Goal: Transaction & Acquisition: Book appointment/travel/reservation

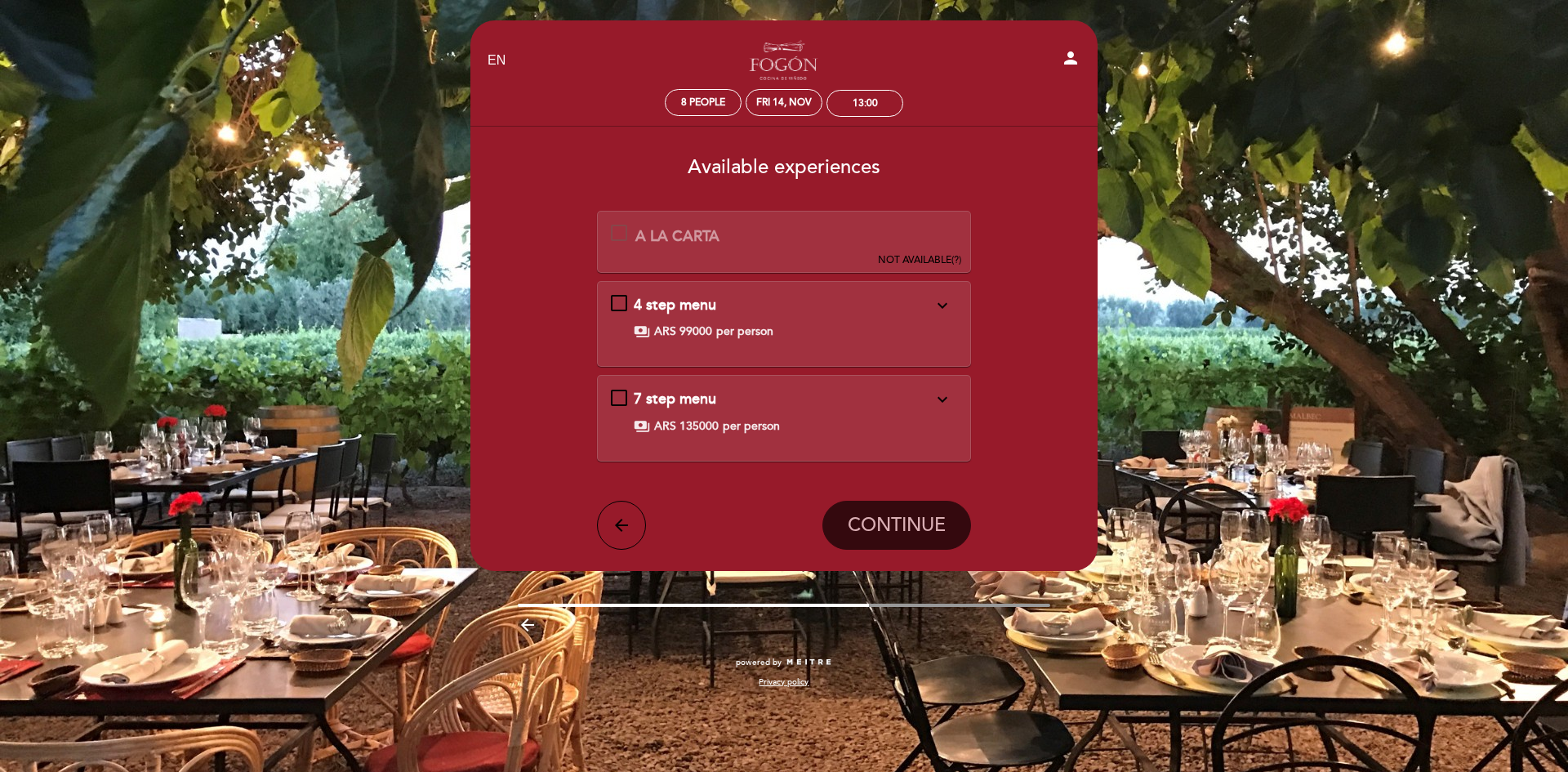
click at [618, 397] on div "7 step menu expand_more Starters: GRILLED ENDIVE · CAULIFLOWER Cold Chardonnay …" at bounding box center [784, 411] width 347 height 45
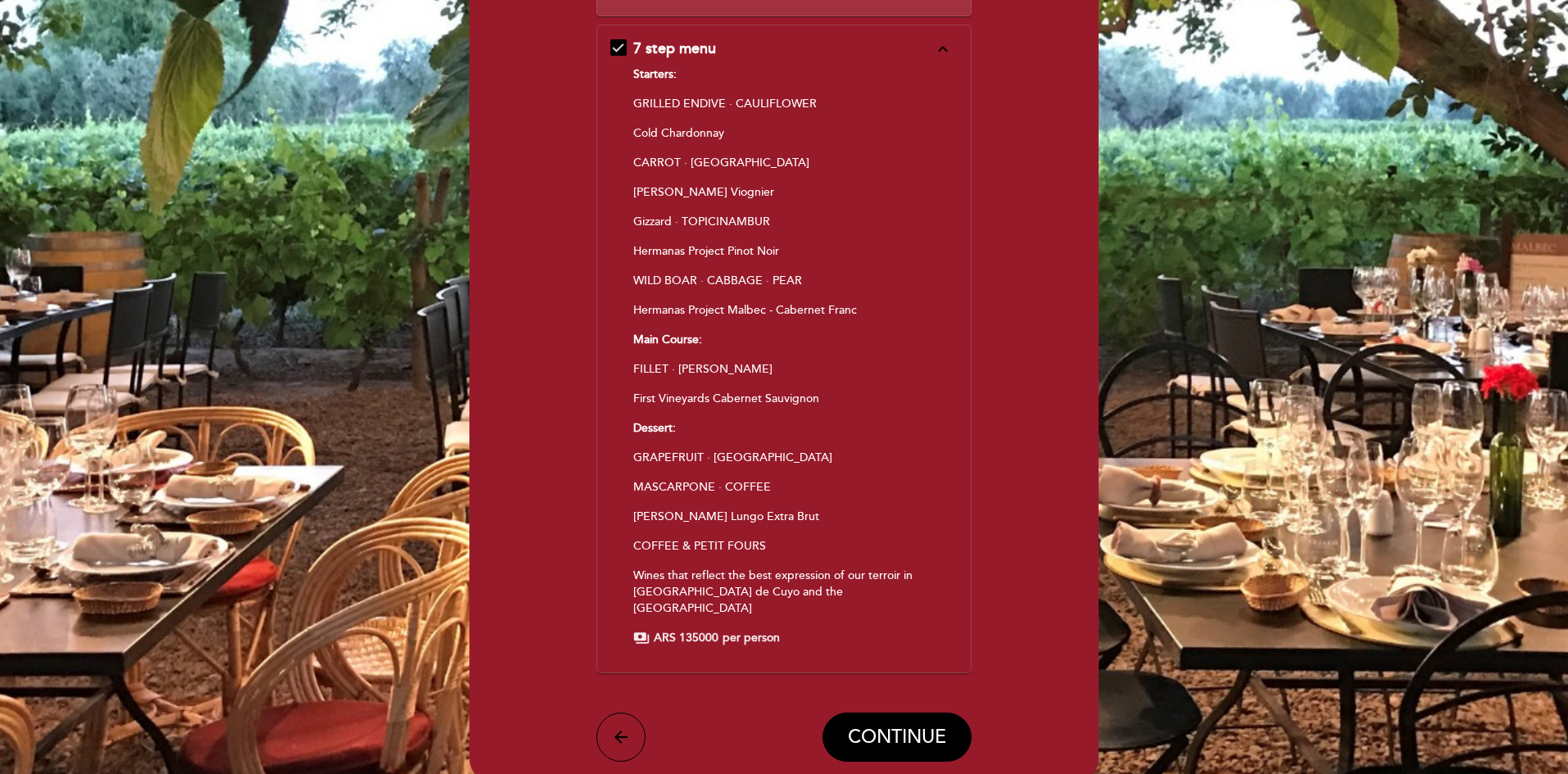
scroll to position [478, 0]
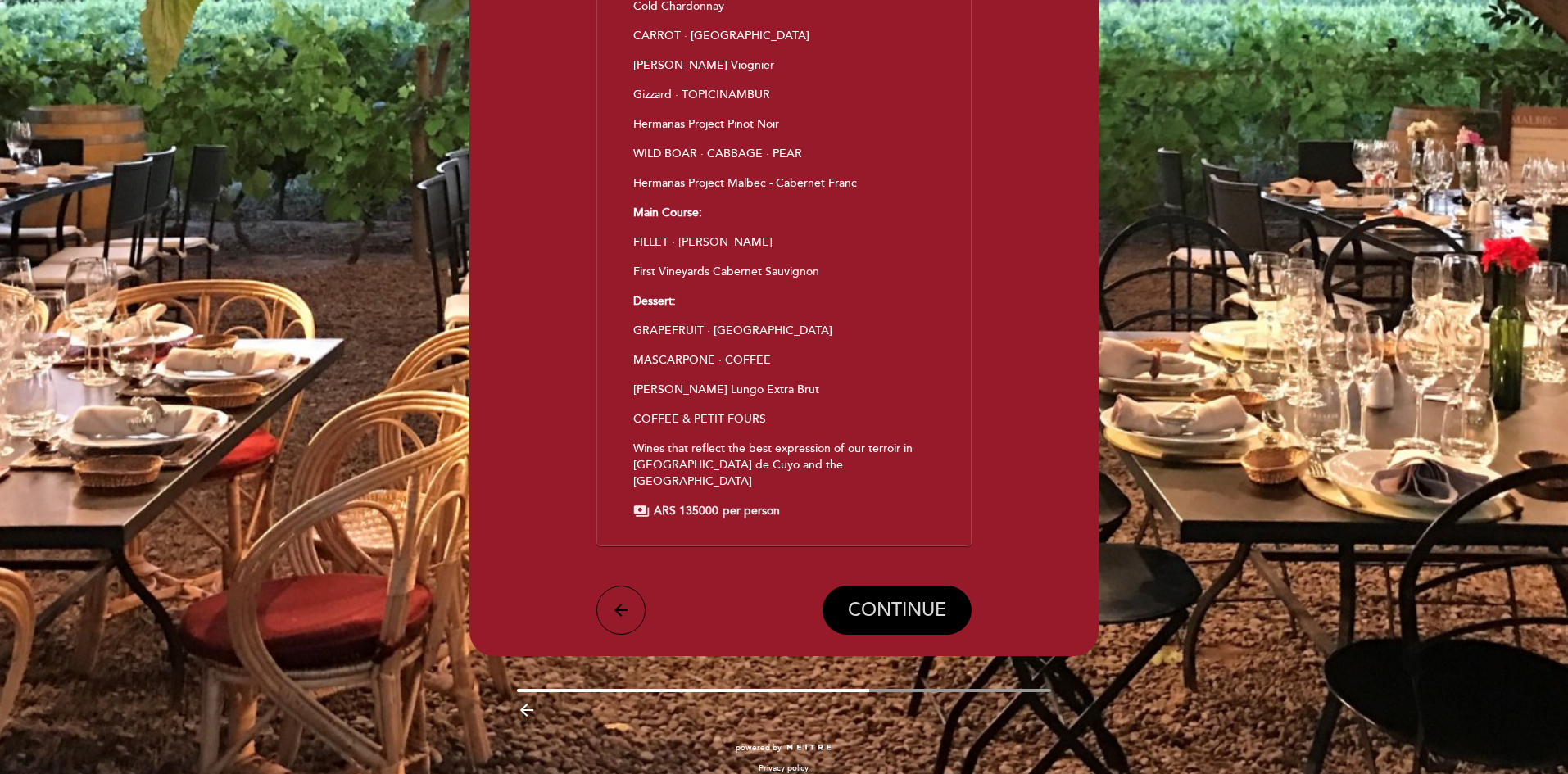
click at [876, 599] on span "CONTINUE" at bounding box center [897, 611] width 98 height 23
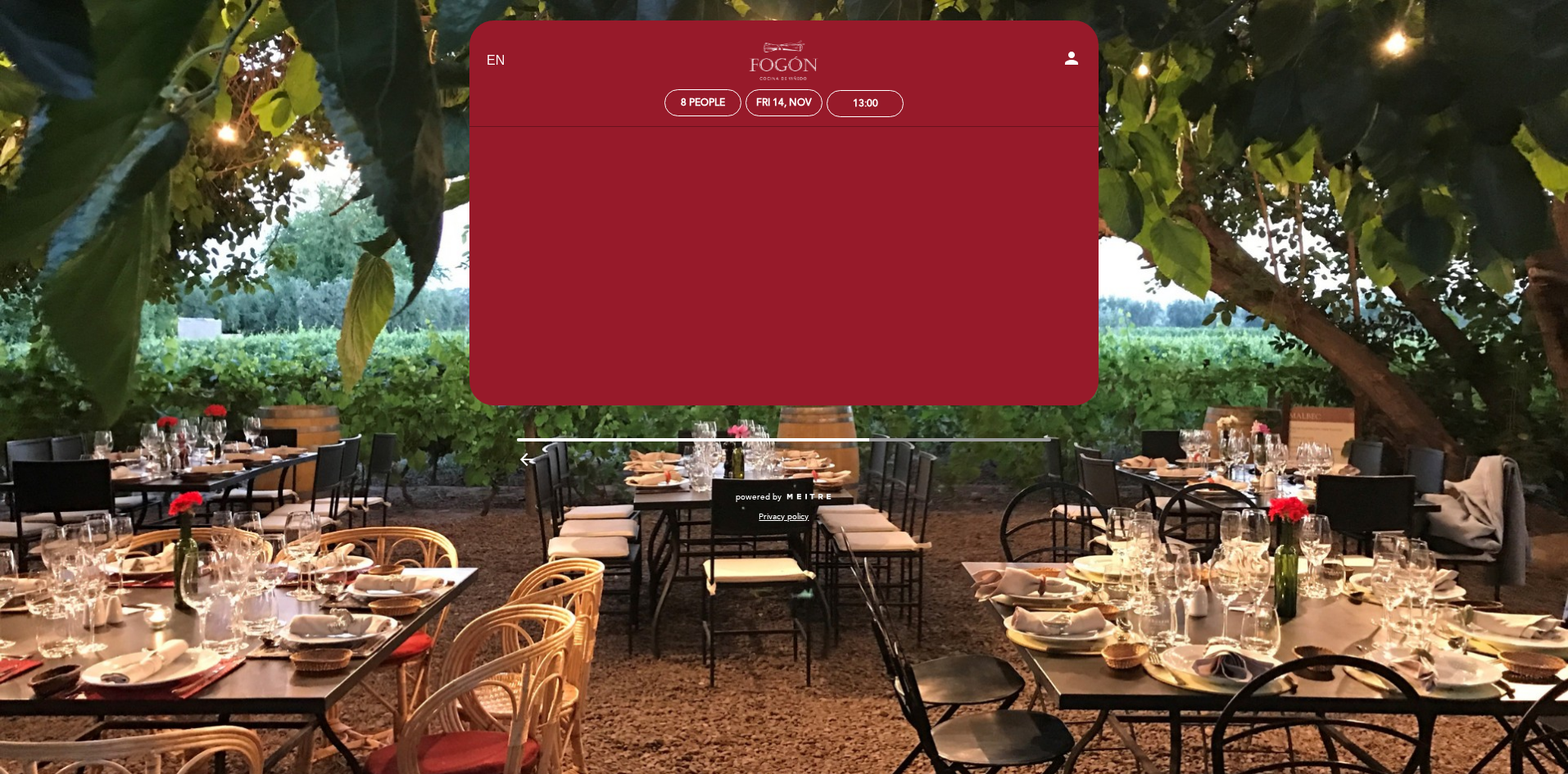
scroll to position [0, 0]
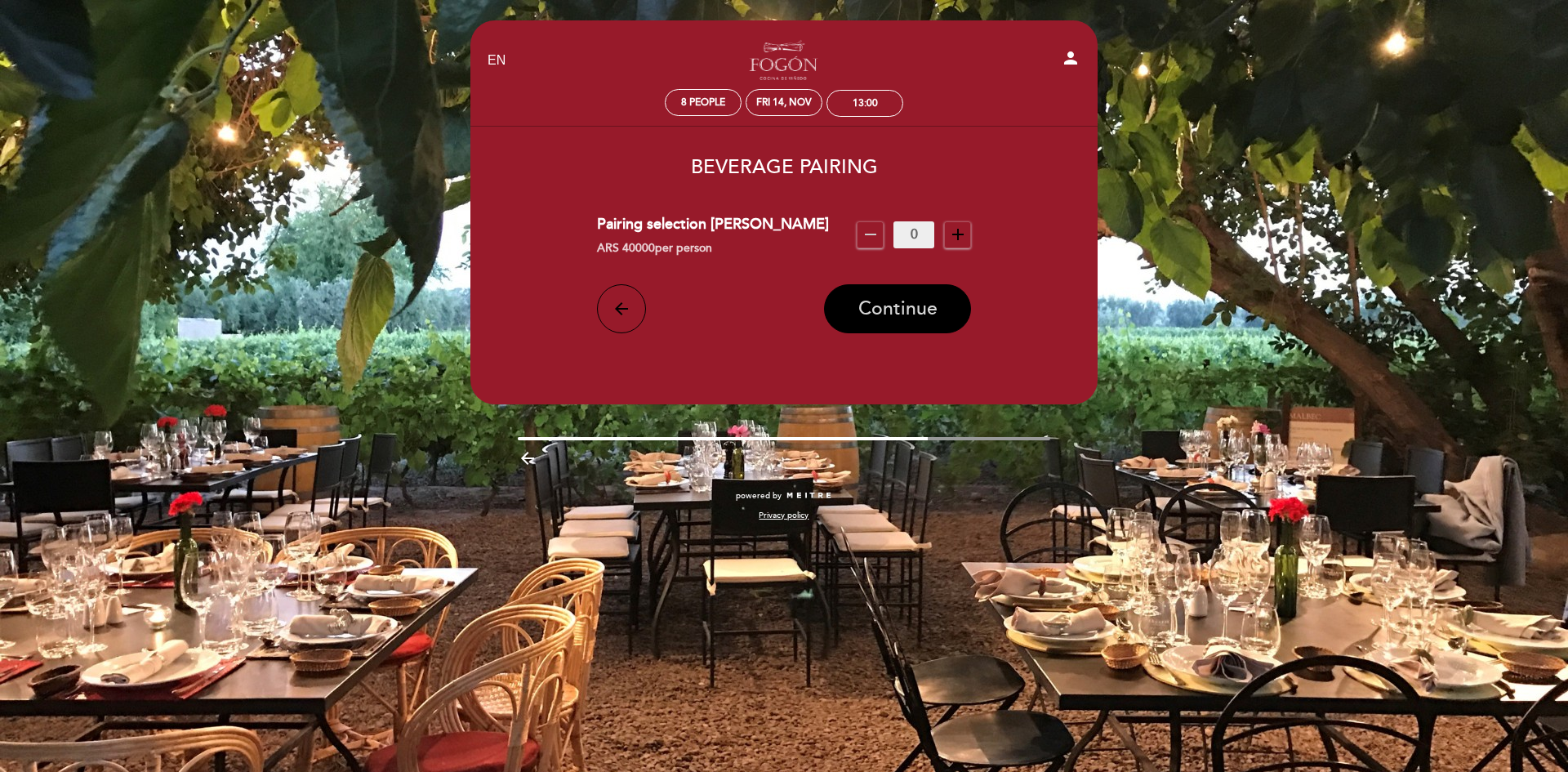
click at [866, 299] on span "Continue" at bounding box center [897, 308] width 79 height 23
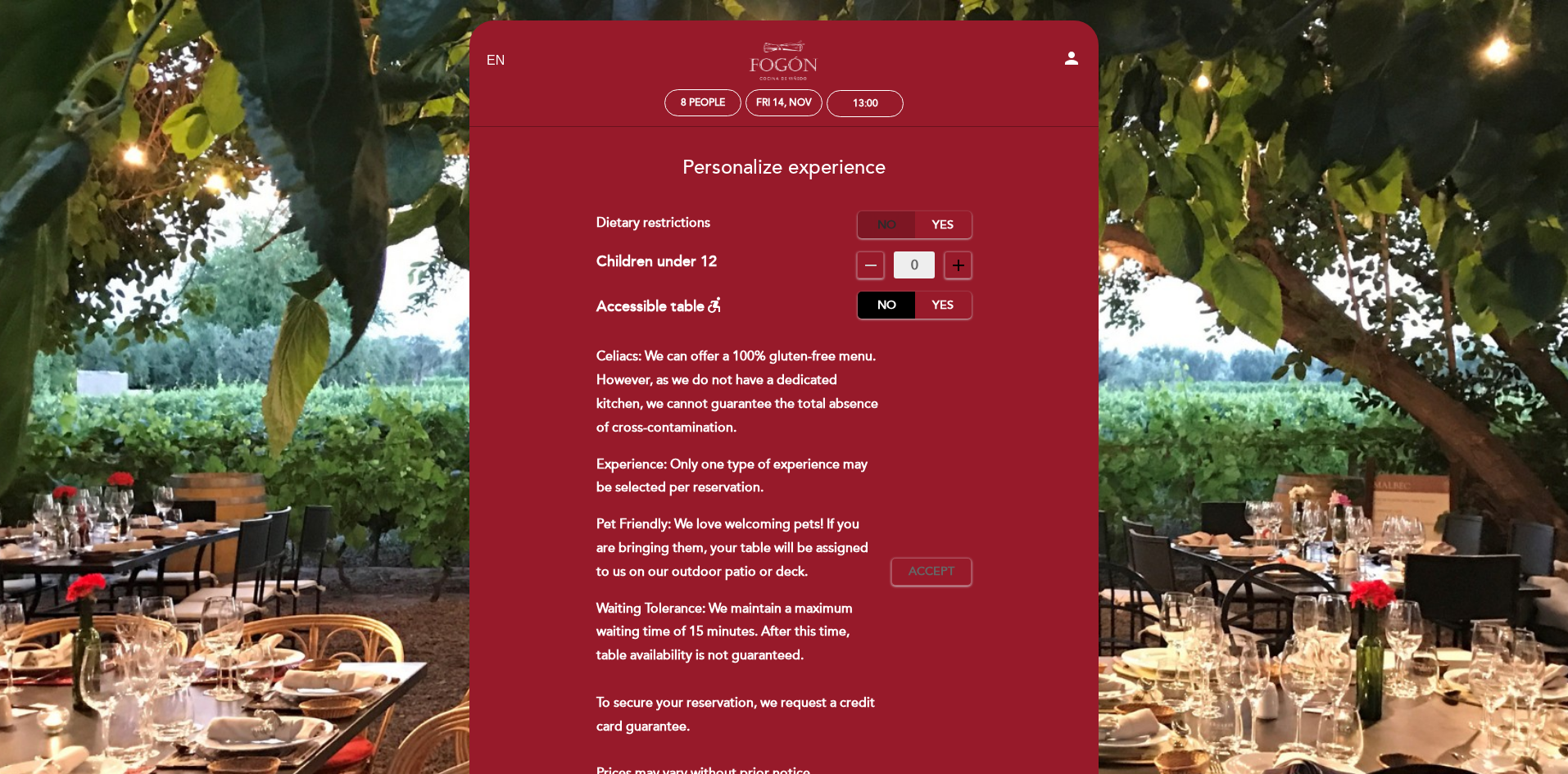
click at [889, 224] on label "No" at bounding box center [886, 225] width 58 height 27
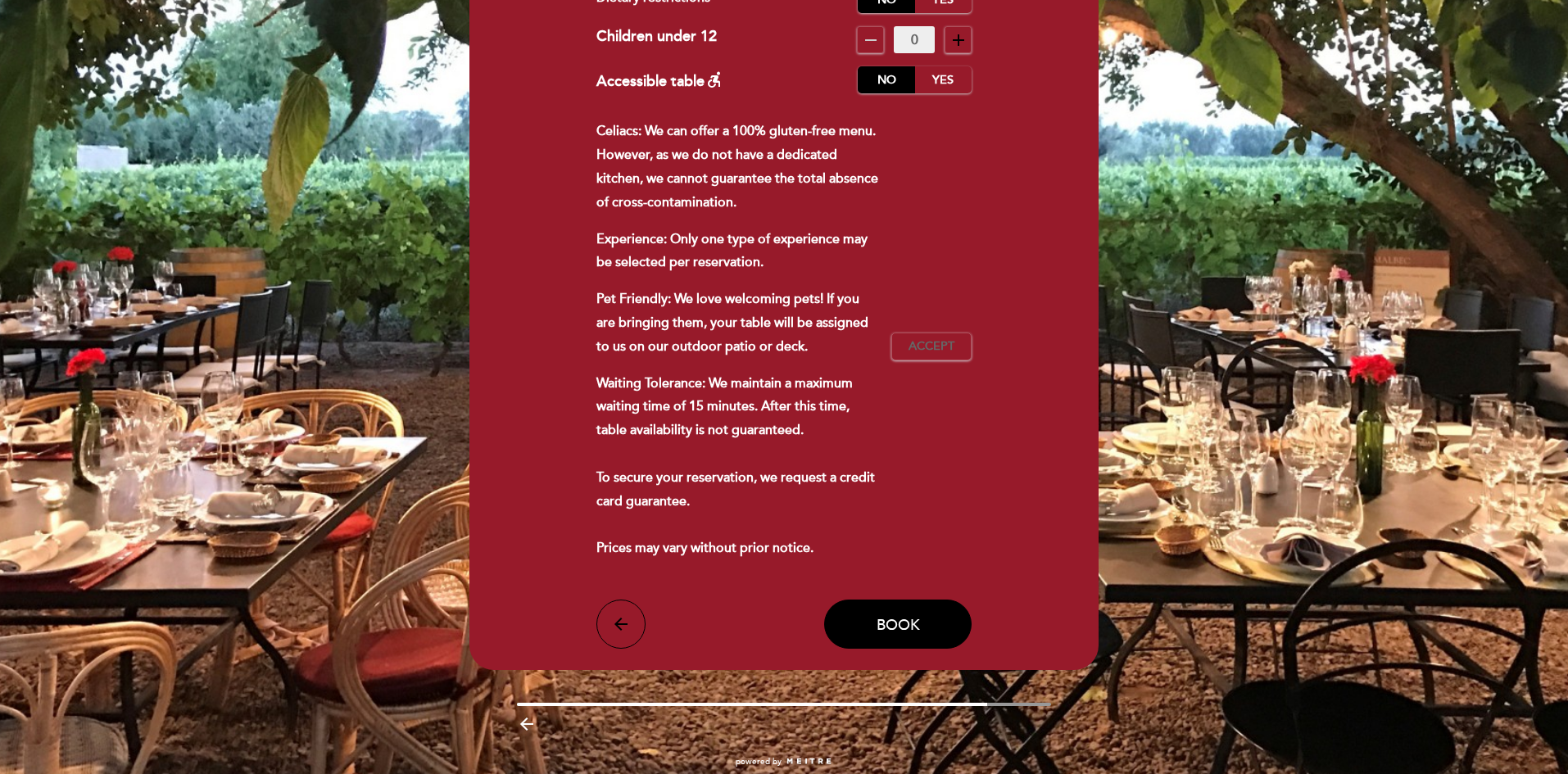
scroll to position [245, 0]
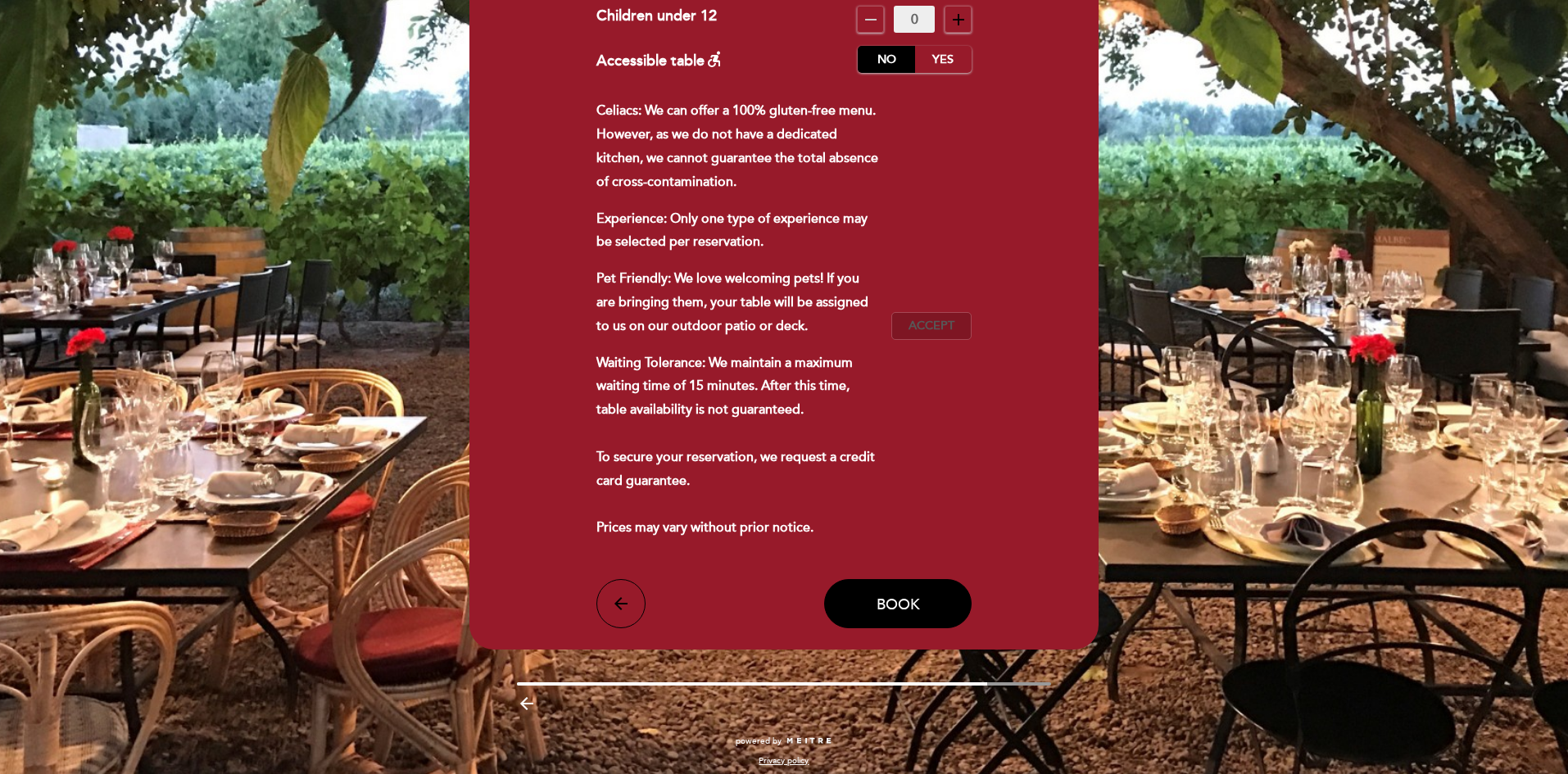
click at [921, 322] on span "Accept" at bounding box center [932, 327] width 45 height 17
click at [856, 595] on button "Book" at bounding box center [898, 604] width 148 height 49
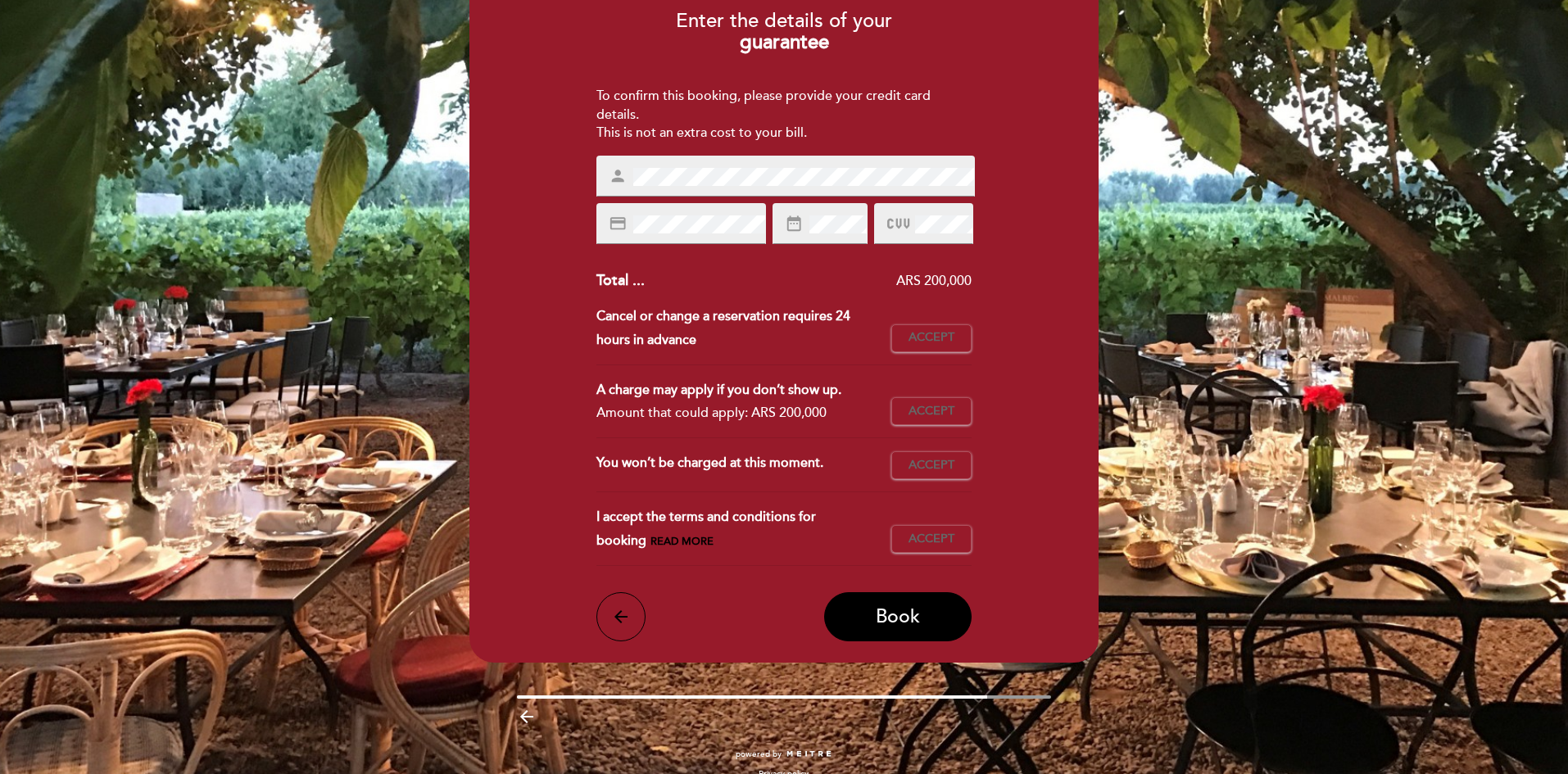
scroll to position [163, 0]
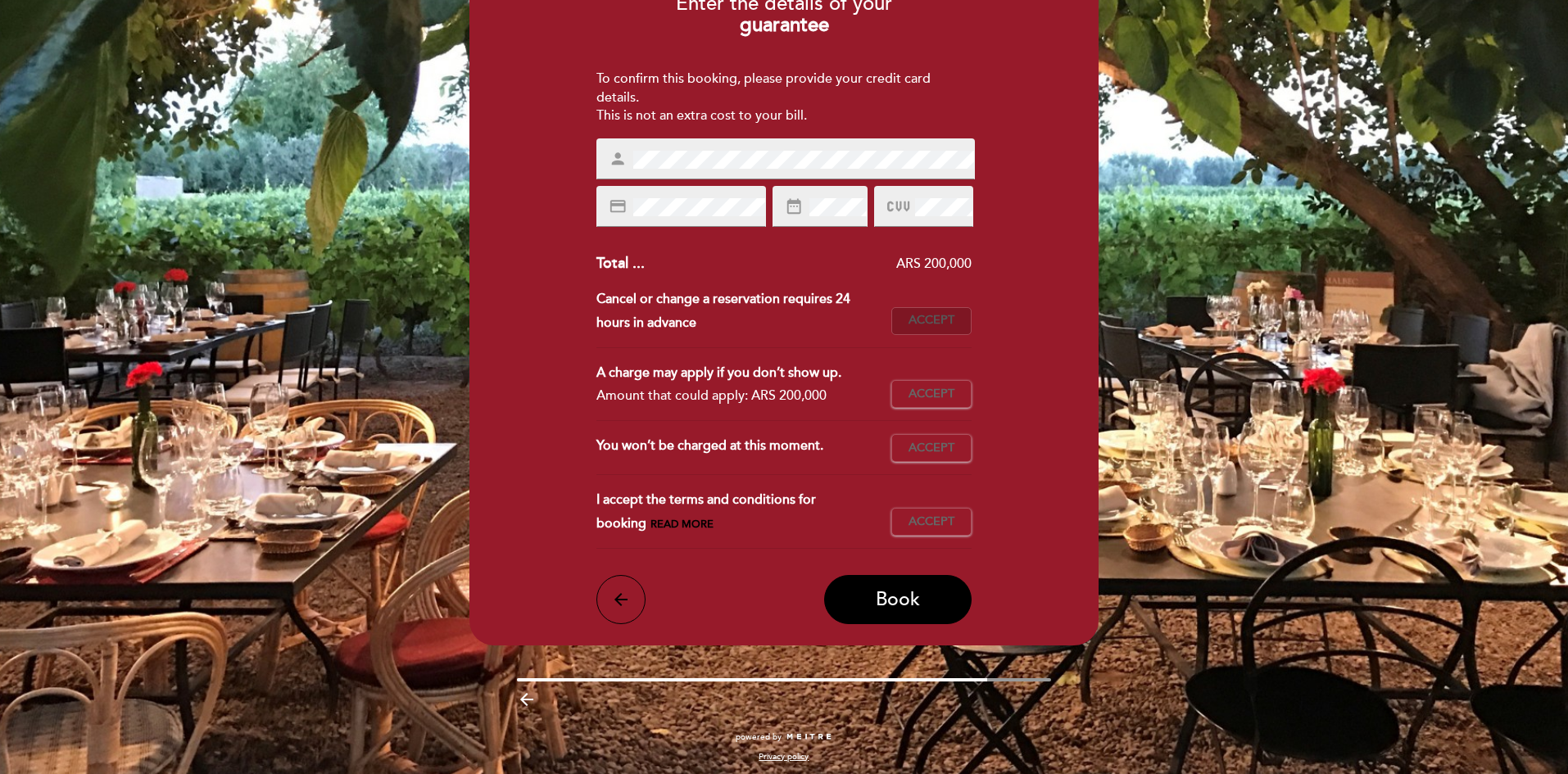
click at [905, 306] on div "Cancel or change a reservation requires 24 hours in advance This reservation ca…" at bounding box center [784, 317] width 376 height 60
click at [908, 313] on button "Accept Accepted" at bounding box center [932, 321] width 80 height 28
click at [905, 397] on button "Accept Accepted" at bounding box center [932, 394] width 80 height 28
click at [915, 441] on span "Accept" at bounding box center [932, 448] width 45 height 17
click at [920, 522] on span "Accept" at bounding box center [932, 522] width 45 height 17
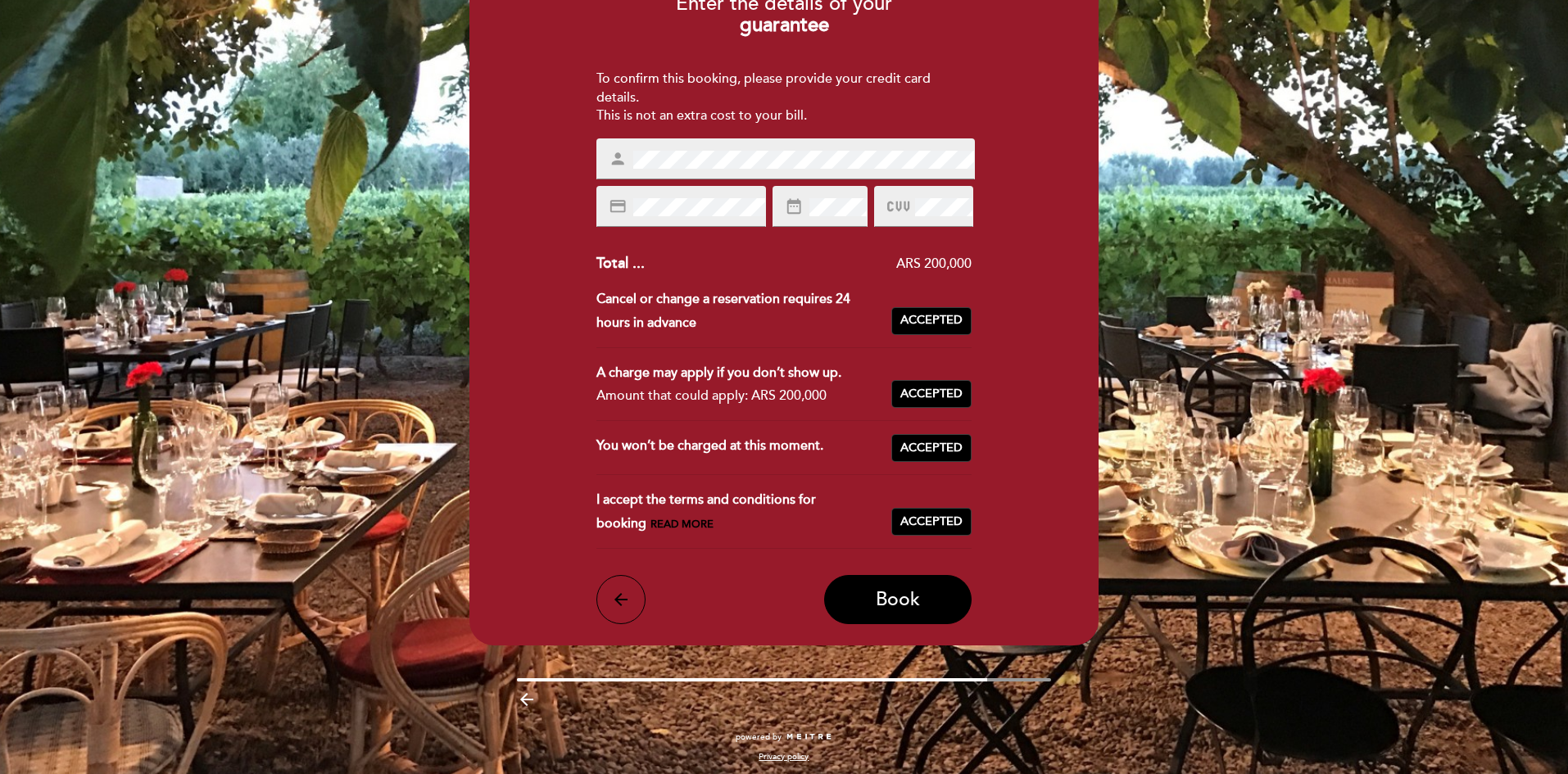
drag, startPoint x: 873, startPoint y: 598, endPoint x: 758, endPoint y: 582, distance: 116.1
click at [872, 598] on button "Book" at bounding box center [898, 599] width 148 height 49
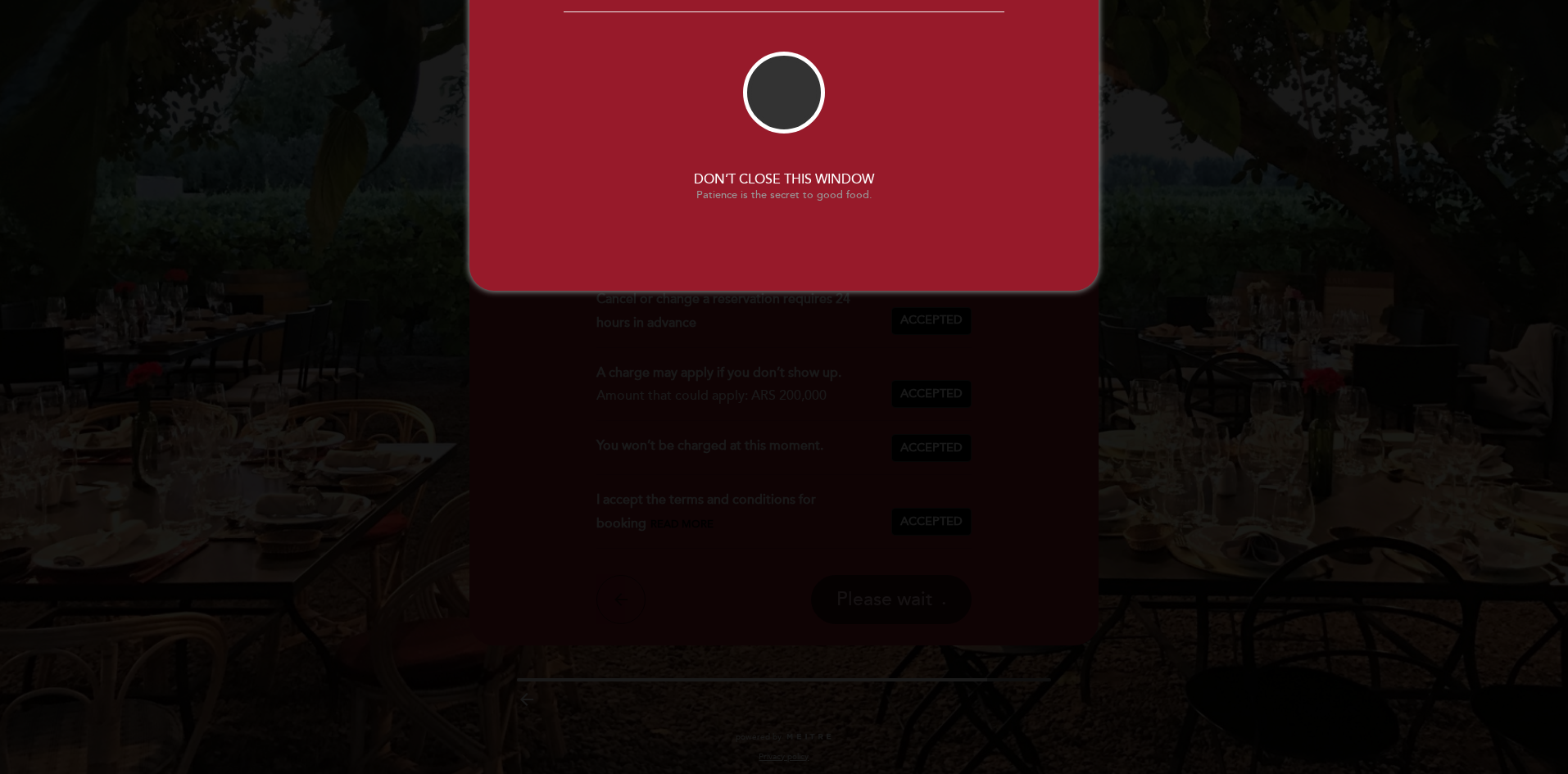
scroll to position [0, 0]
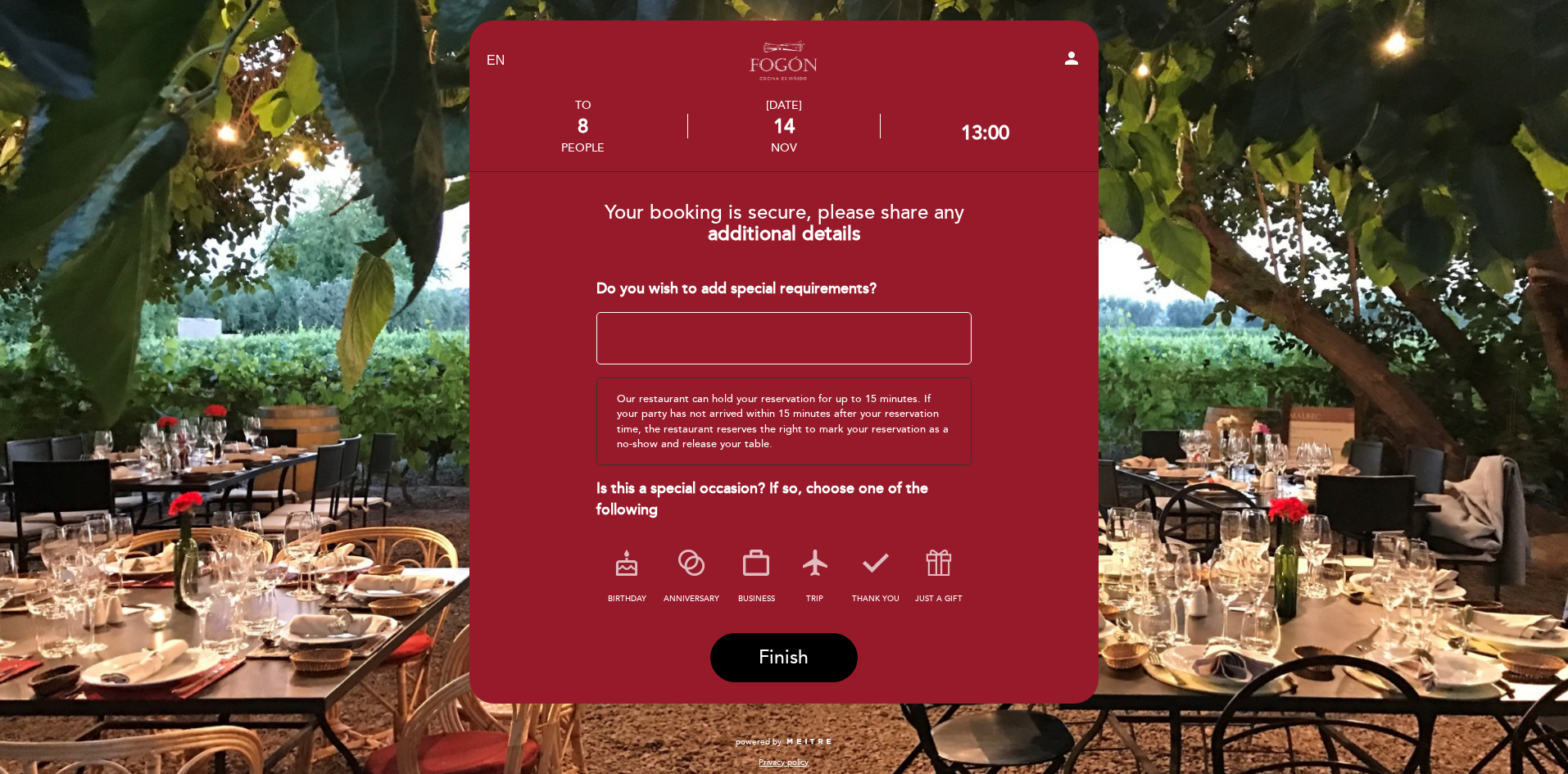
click at [648, 321] on textarea at bounding box center [784, 338] width 376 height 52
type textarea "60th birthday celebration"
click at [743, 650] on button "Finish" at bounding box center [784, 658] width 148 height 49
